Goal: Browse casually: Explore the website without a specific task or goal

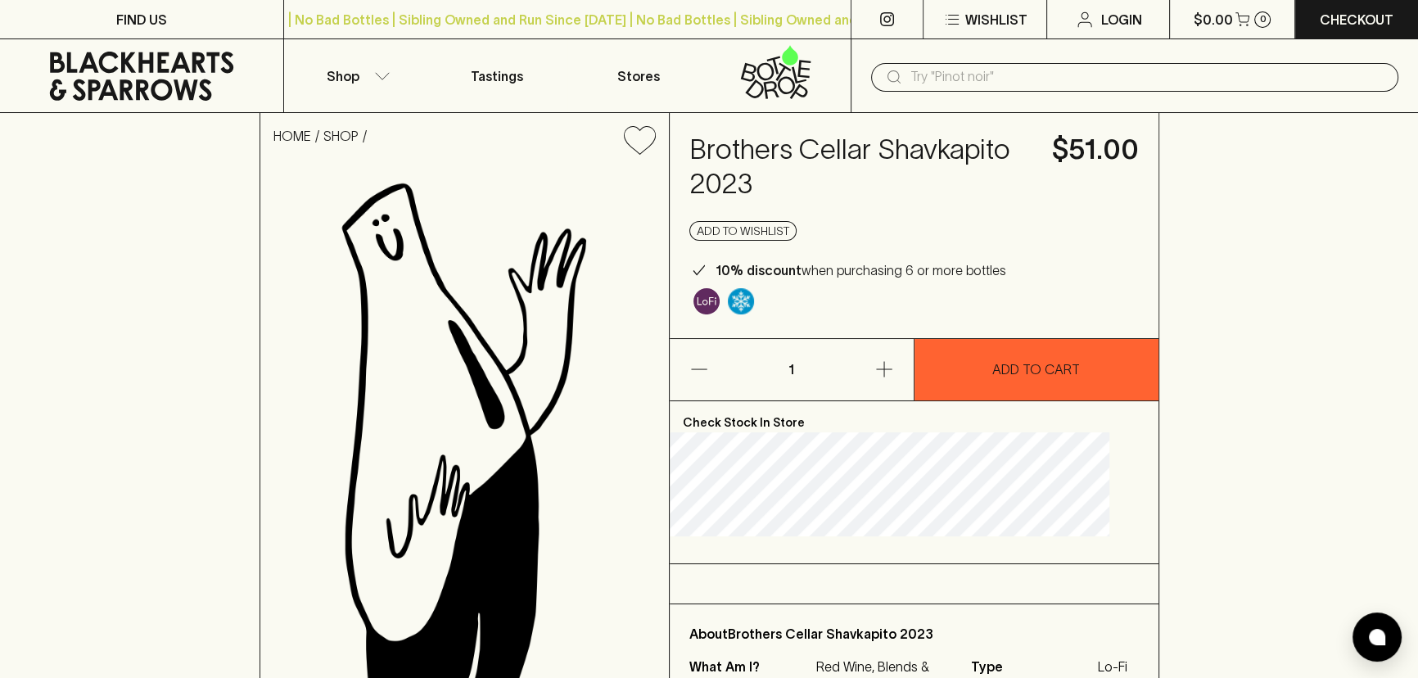
click at [902, 178] on h4 "Brothers Cellar Shavkapito 2023" at bounding box center [861, 167] width 343 height 69
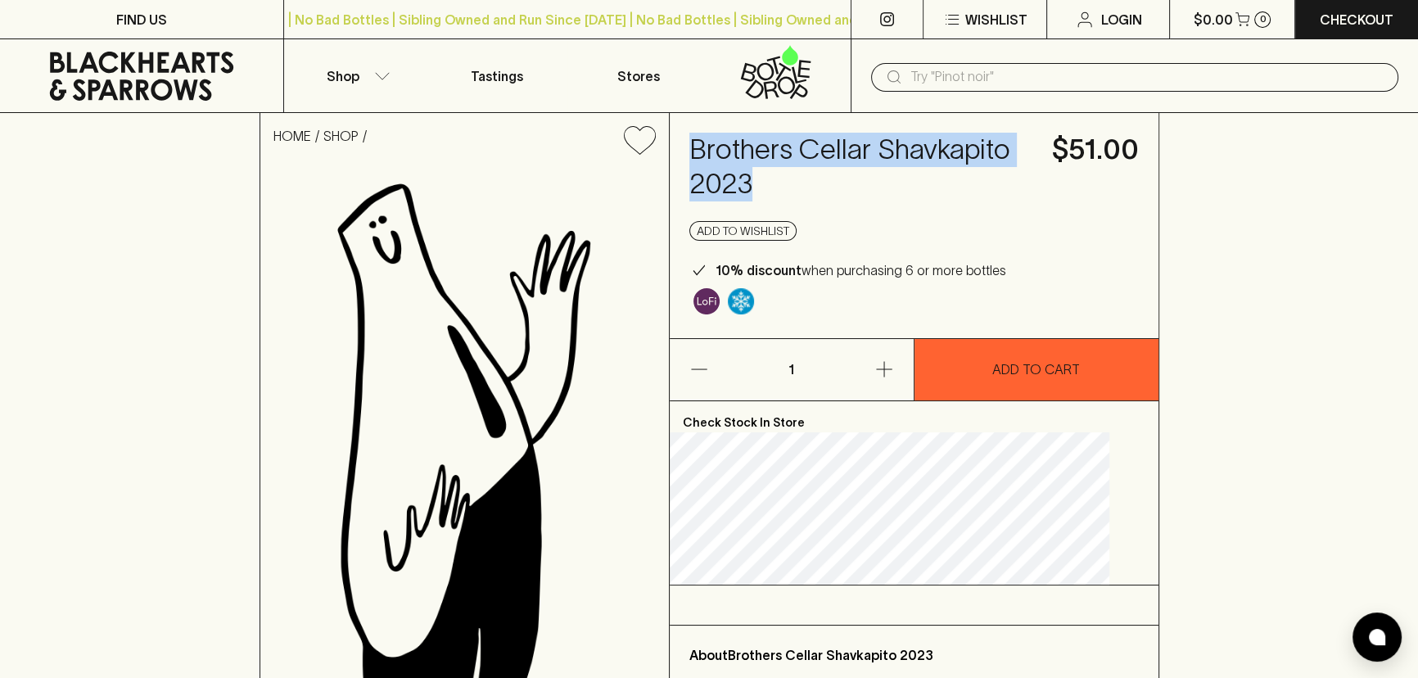
drag, startPoint x: 915, startPoint y: 179, endPoint x: 719, endPoint y: 147, distance: 198.3
click at [719, 147] on h4 "Brothers Cellar Shavkapito 2023" at bounding box center [861, 167] width 343 height 69
copy h4 "Brothers Cellar Shavkapito 2023"
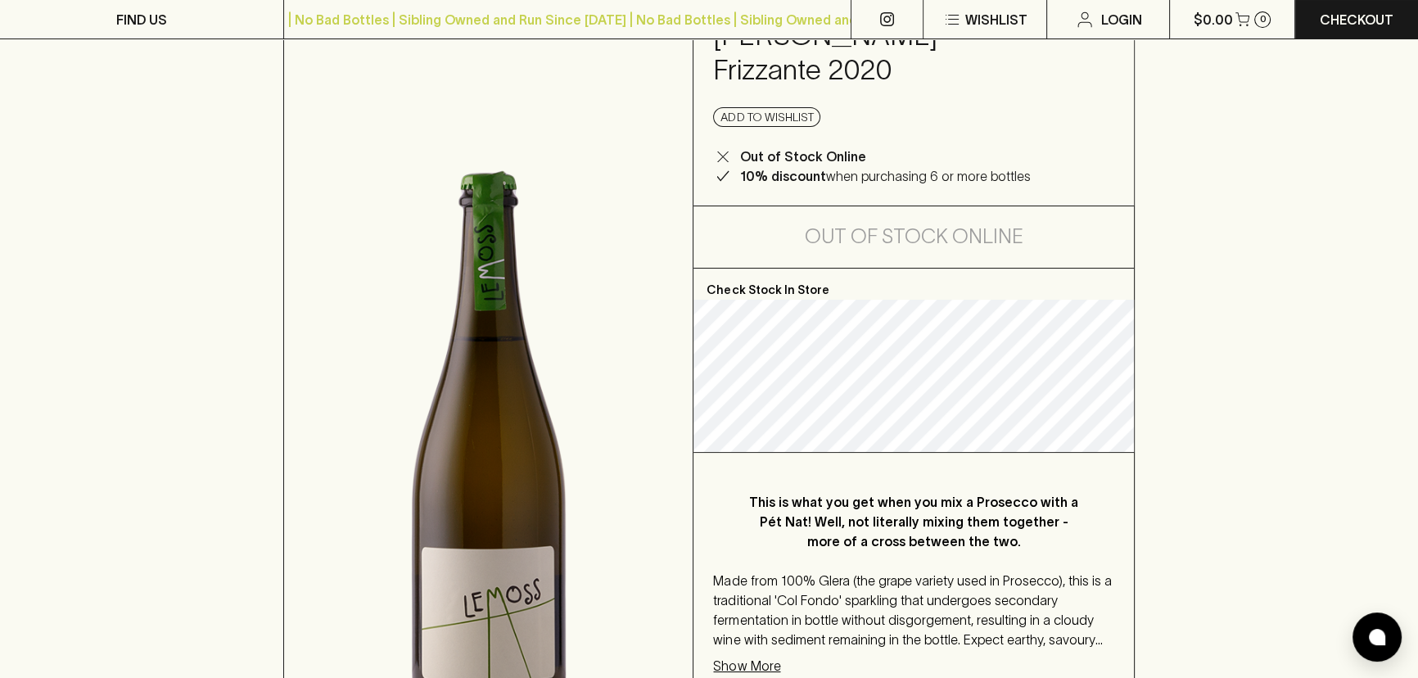
scroll to position [223, 0]
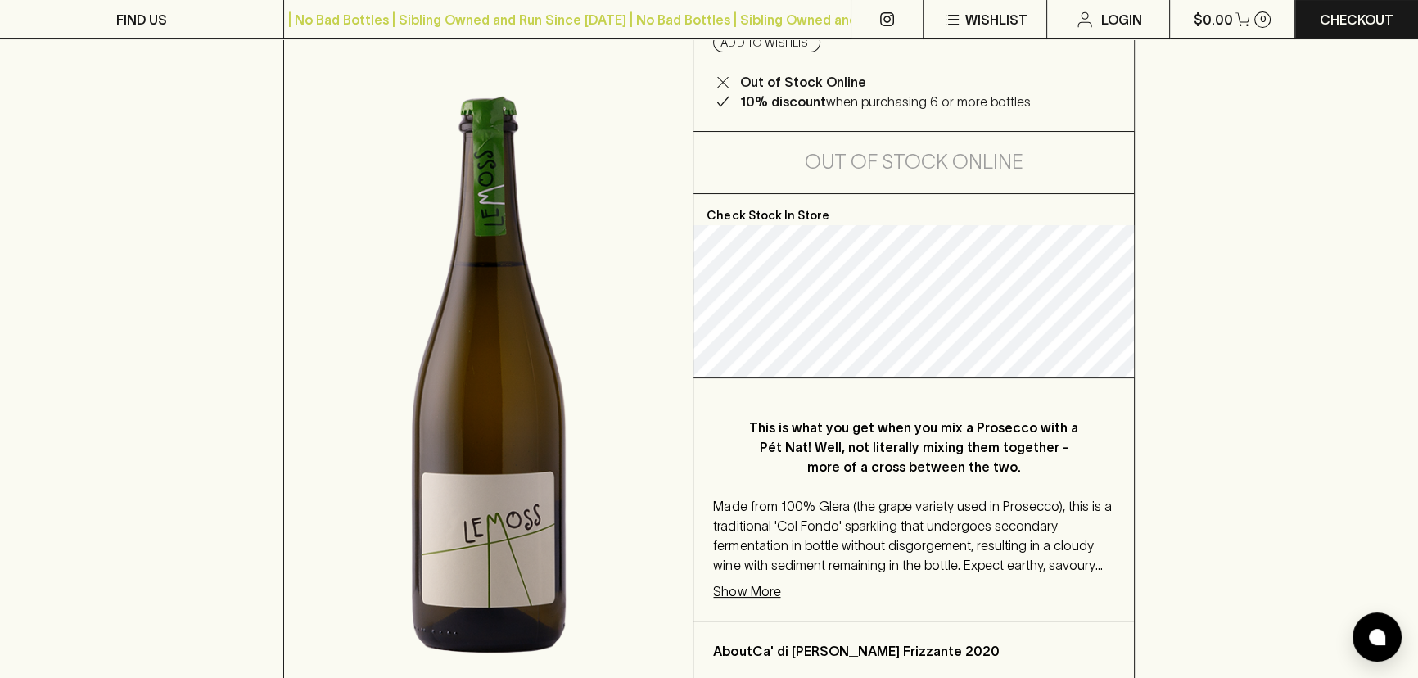
click at [754, 581] on p "Show More" at bounding box center [746, 591] width 67 height 20
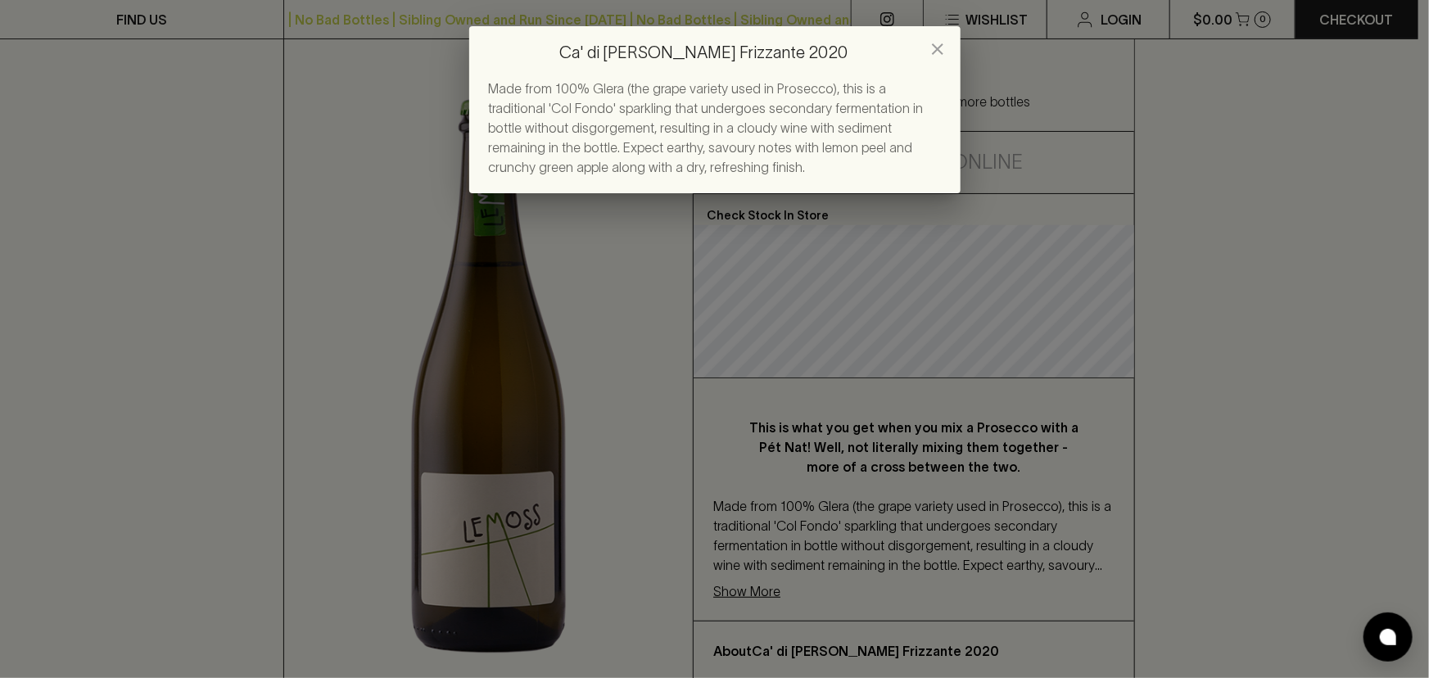
click at [590, 265] on div "Ca' di Rajo Lemoss Frizzante 2020 Made from 100% Glera (the grape variety used …" at bounding box center [714, 339] width 1429 height 678
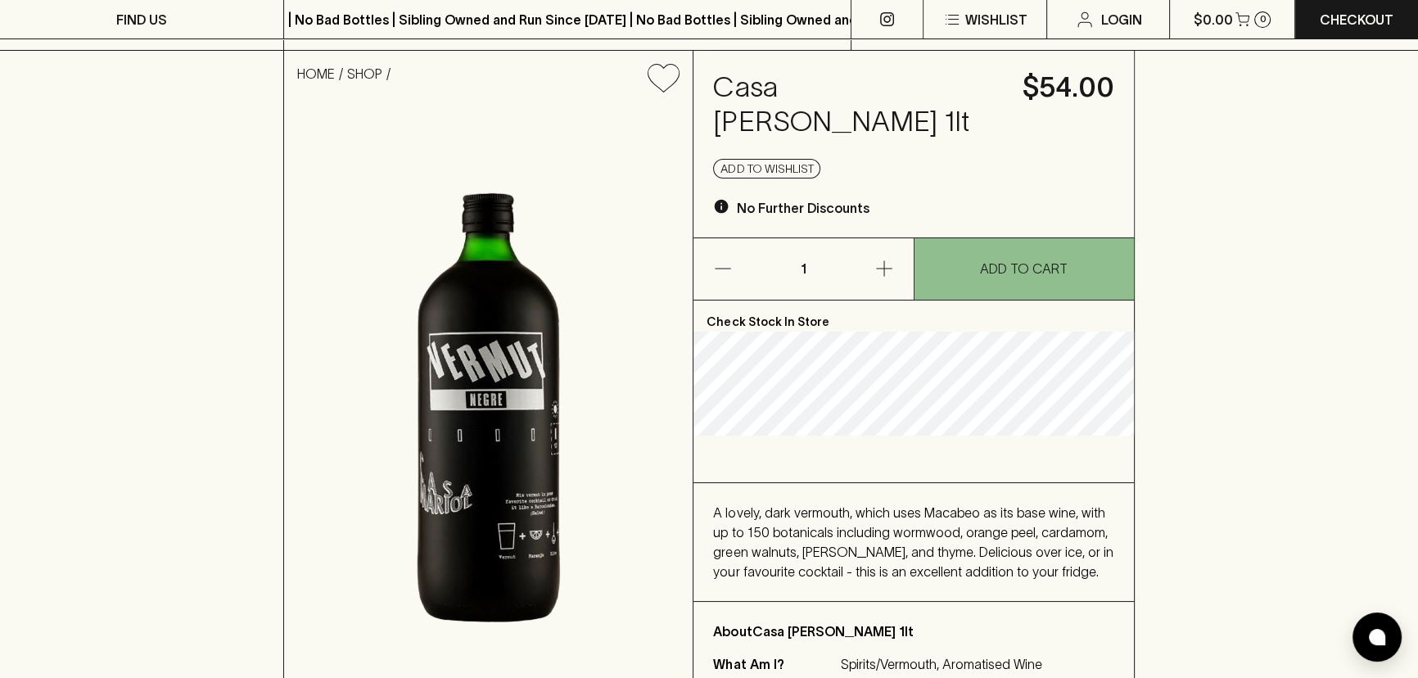
scroll to position [148, 0]
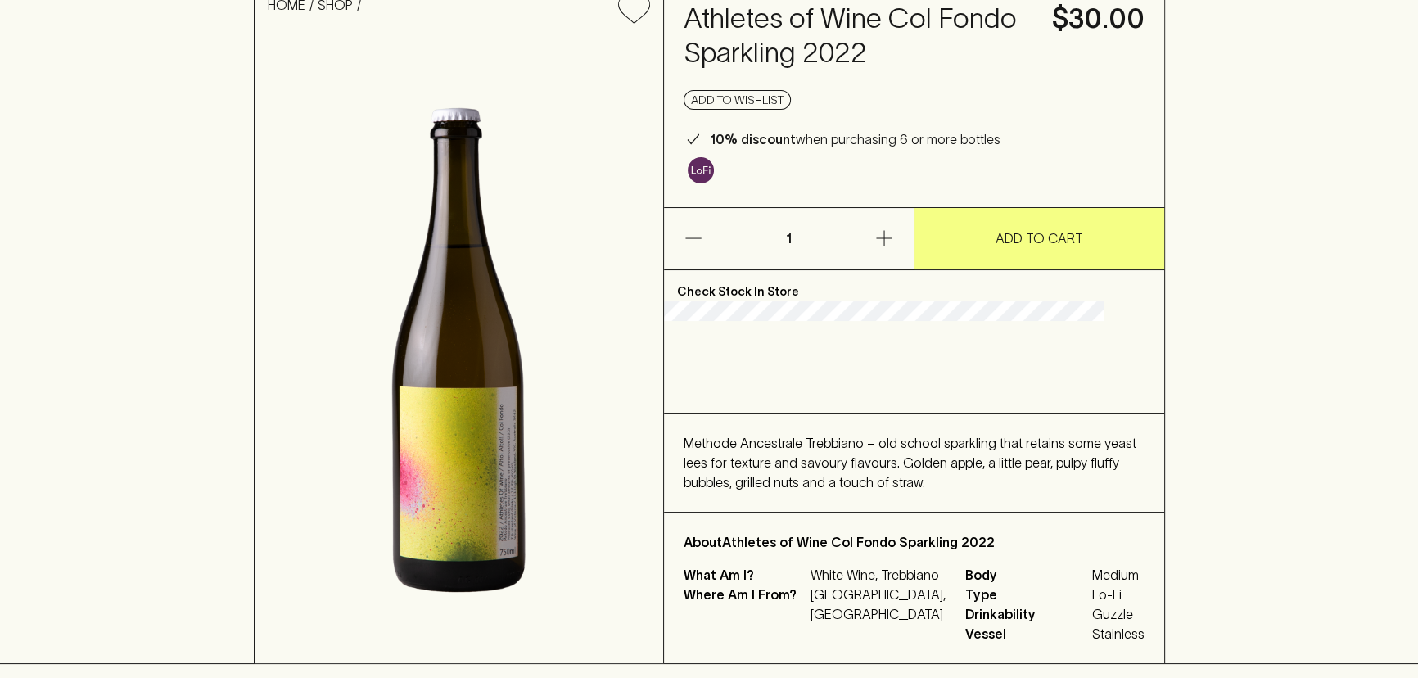
scroll to position [148, 0]
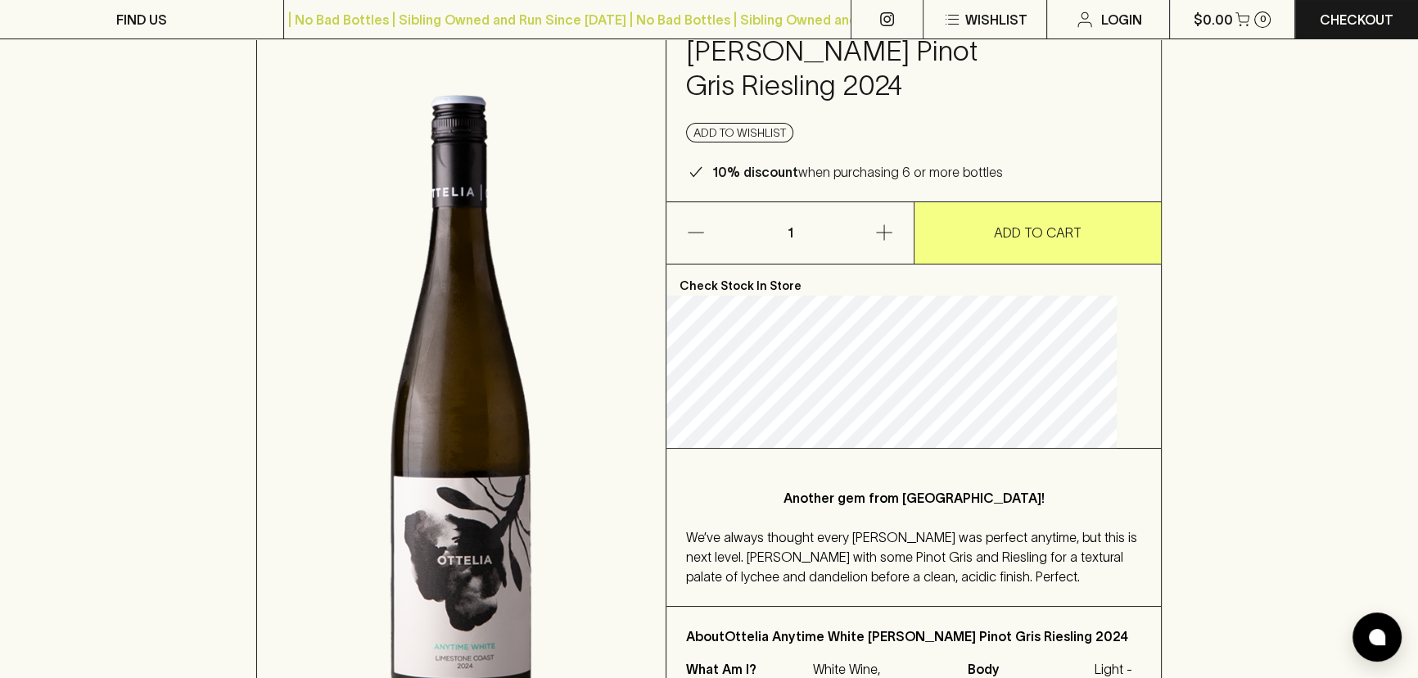
scroll to position [223, 0]
